Goal: Task Accomplishment & Management: Manage account settings

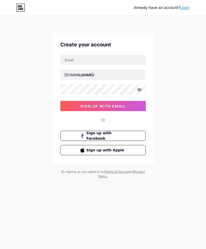
click at [184, 9] on link "Login" at bounding box center [185, 8] width 10 height 4
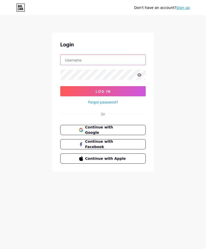
click at [101, 61] on input "text" at bounding box center [103, 60] width 85 height 10
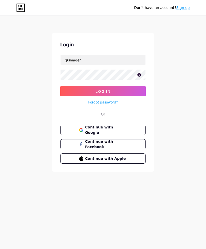
click at [131, 91] on button "Log In" at bounding box center [103, 91] width 86 height 10
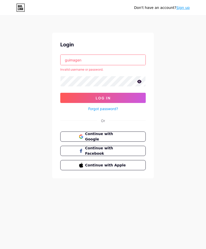
click at [129, 58] on input "guimagen" at bounding box center [103, 60] width 85 height 10
click at [71, 60] on input "guimagen" at bounding box center [103, 60] width 85 height 10
click at [68, 63] on input "guimagen" at bounding box center [103, 60] width 85 height 10
click at [103, 93] on button "Log In" at bounding box center [103, 98] width 86 height 10
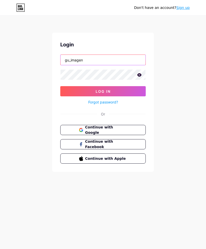
type input "gu_imagen"
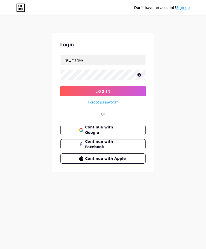
click at [123, 91] on button "Log In" at bounding box center [103, 91] width 86 height 10
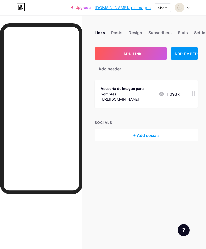
click at [117, 30] on div "Posts" at bounding box center [116, 34] width 11 height 9
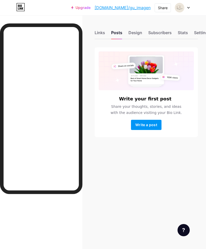
click at [103, 35] on div "Links" at bounding box center [100, 34] width 10 height 9
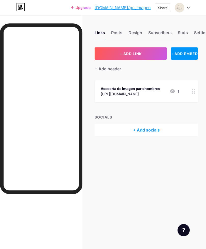
click at [119, 31] on div "Posts" at bounding box center [116, 34] width 11 height 9
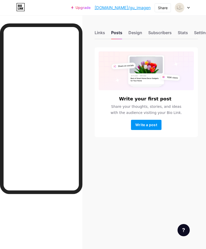
click at [138, 31] on div "Design" at bounding box center [136, 34] width 14 height 9
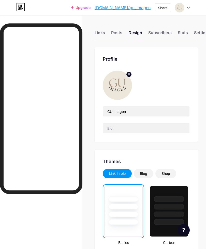
click at [189, 6] on div at bounding box center [182, 7] width 15 height 9
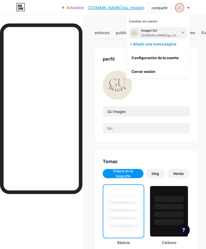
click at [175, 56] on link "Configuración de la cuenta" at bounding box center [157, 58] width 63 height 14
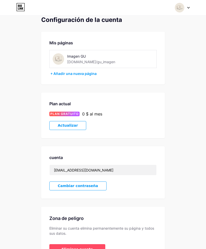
scroll to position [25, 0]
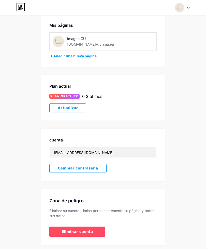
click at [86, 229] on span "Eliminar cuenta" at bounding box center [78, 231] width 32 height 5
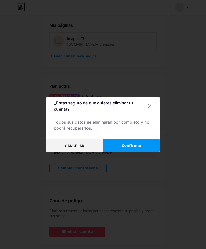
click at [137, 148] on span "Confirmar" at bounding box center [132, 145] width 20 height 5
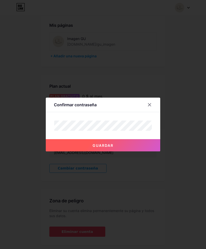
click at [123, 151] on button "guardar" at bounding box center [103, 145] width 115 height 12
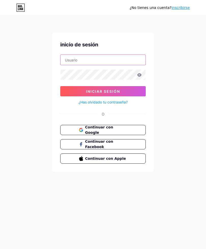
click at [123, 59] on input "text" at bounding box center [103, 60] width 85 height 10
type input "imagen_gu"
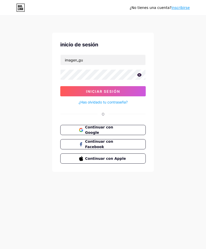
click at [122, 91] on button "iniciar sesión" at bounding box center [103, 91] width 86 height 10
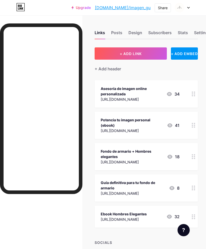
click at [138, 54] on span "+ ADD LINK" at bounding box center [131, 53] width 22 height 4
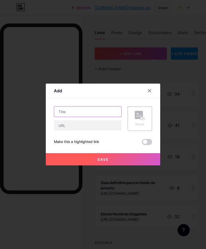
click at [86, 117] on input "text" at bounding box center [87, 111] width 67 height 10
type input "Kit de Estilo"
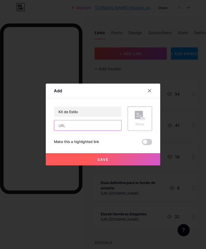
click at [99, 130] on input "text" at bounding box center [87, 125] width 67 height 10
click at [90, 130] on input "text" at bounding box center [87, 125] width 67 height 10
paste input "[URL][DOMAIN_NAME]"
type input "[URL][DOMAIN_NAME]"
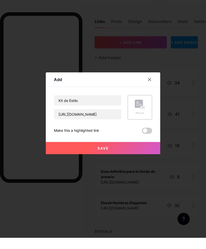
click at [142, 113] on rect at bounding box center [139, 115] width 8 height 8
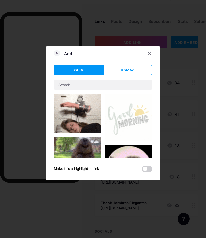
scroll to position [11, 0]
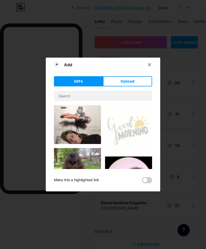
click at [131, 84] on span "Upload" at bounding box center [128, 81] width 14 height 5
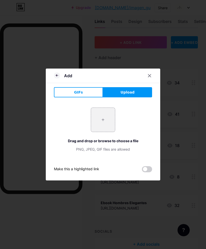
click at [101, 132] on input "file" at bounding box center [103, 120] width 24 height 24
type input "C:\fakepath\Logo de Moda con Iniciales Caligráfico Elegante Rosa y Negro.png"
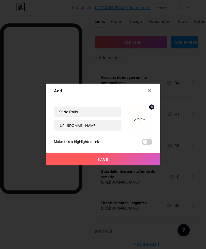
click at [113, 165] on button "Save" at bounding box center [103, 159] width 115 height 12
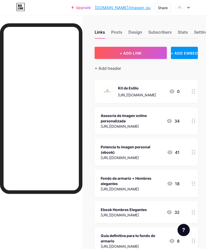
scroll to position [0, 0]
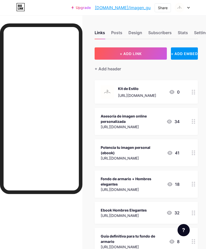
click at [121, 29] on div "Links Posts Design Subscribers Stats Settings" at bounding box center [146, 30] width 103 height 18
click at [122, 29] on div "Links Posts Design Subscribers Stats Settings" at bounding box center [146, 30] width 103 height 18
click at [117, 33] on div "Posts" at bounding box center [116, 34] width 11 height 9
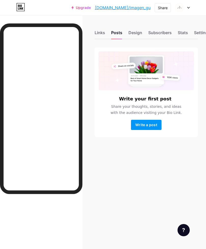
click at [140, 38] on div "Design" at bounding box center [136, 34] width 14 height 9
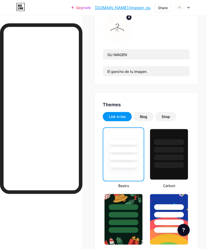
scroll to position [57, 0]
click at [176, 147] on div at bounding box center [169, 150] width 30 height 6
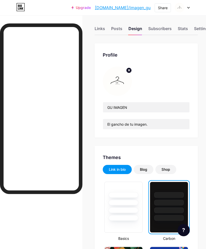
scroll to position [0, 0]
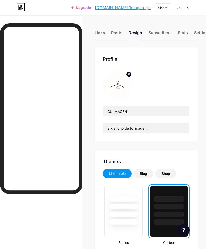
click at [144, 174] on div "Blog" at bounding box center [143, 173] width 7 height 5
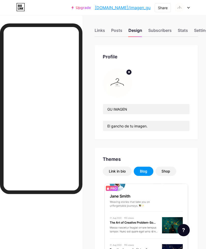
scroll to position [8, 0]
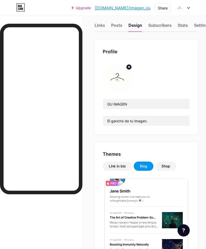
click at [166, 167] on div "Shop" at bounding box center [166, 165] width 9 height 5
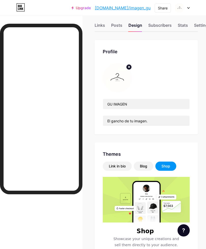
scroll to position [7, 0]
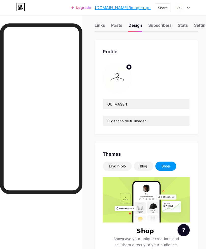
click at [119, 168] on div "Link in bio" at bounding box center [117, 165] width 17 height 5
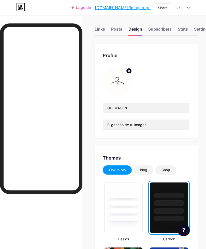
scroll to position [0, 0]
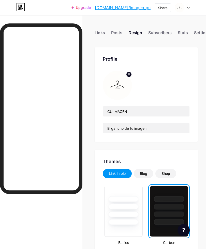
click at [160, 31] on div "Subscribers" at bounding box center [159, 34] width 23 height 9
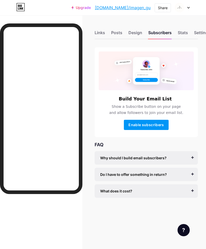
click at [185, 34] on div "Stats" at bounding box center [183, 34] width 10 height 9
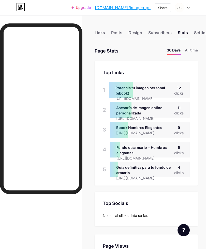
click at [103, 36] on div "Links" at bounding box center [100, 34] width 10 height 9
